Goal: Task Accomplishment & Management: Manage account settings

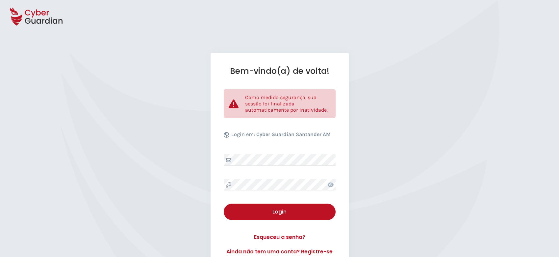
select select "Português (BR)"
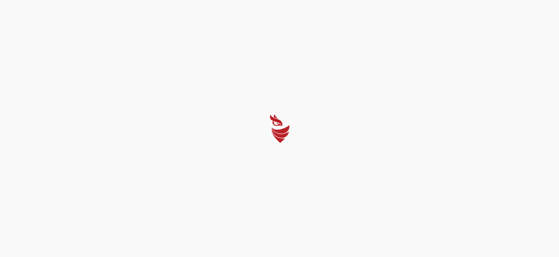
select select "Português (BR)"
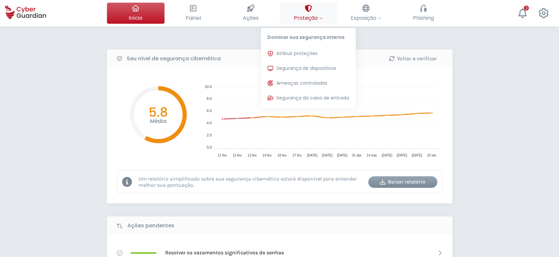
click at [316, 14] on span "Proteção" at bounding box center [308, 18] width 29 height 8
click at [304, 65] on span "Segurança de dispositivos" at bounding box center [306, 68] width 60 height 7
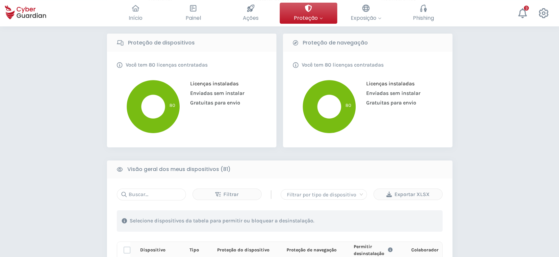
scroll to position [44, 0]
